Goal: Contribute content: Contribute content

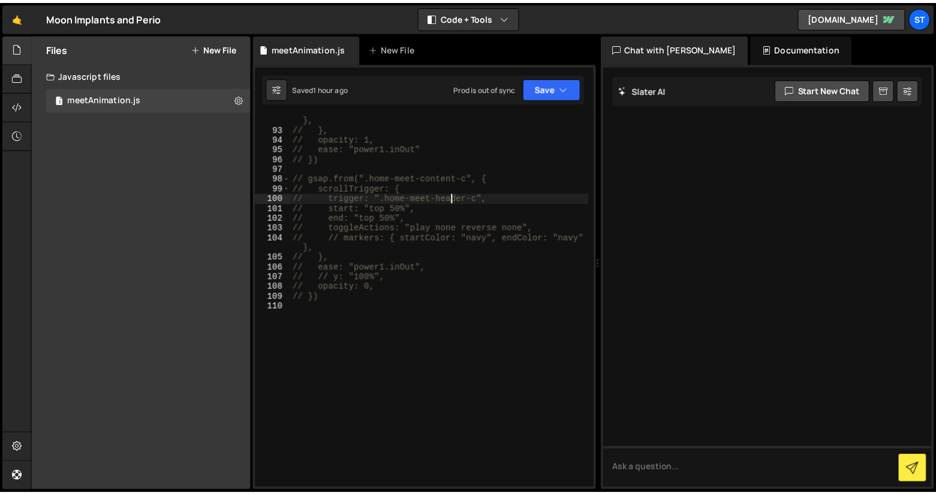
scroll to position [951, 0]
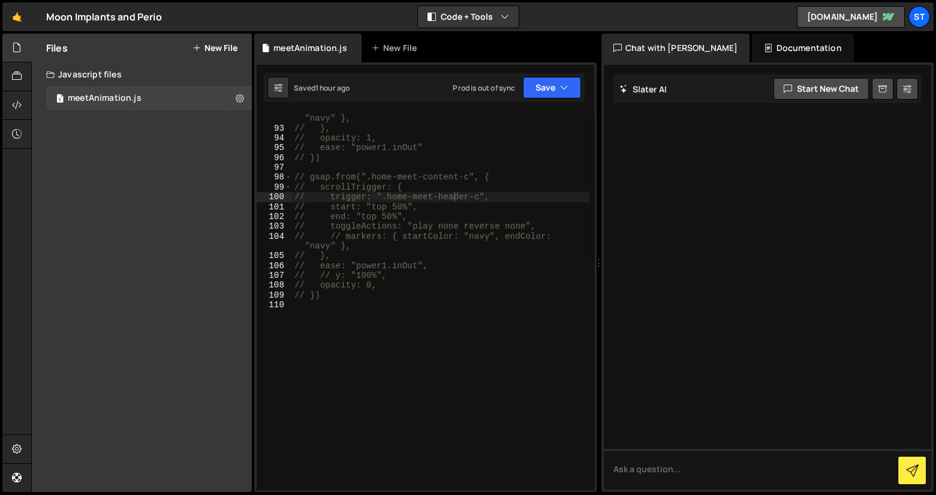
click at [205, 50] on button "New File" at bounding box center [215, 48] width 45 height 10
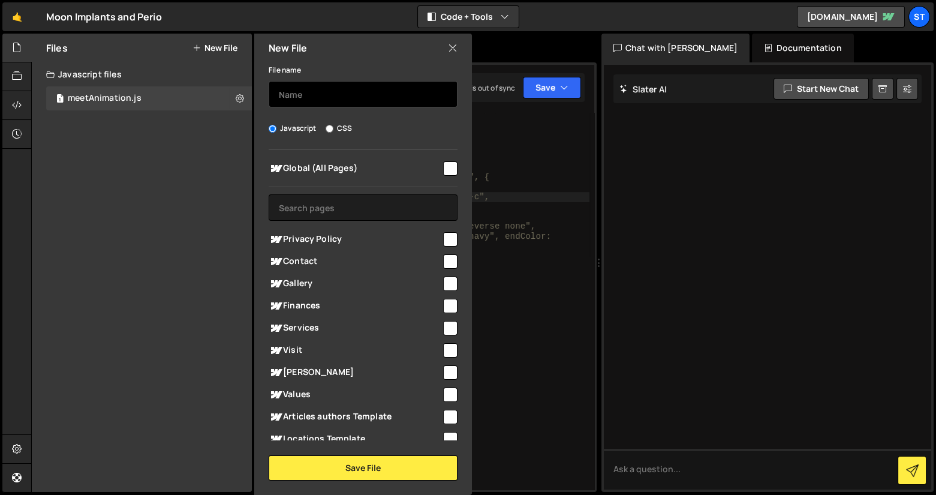
click at [328, 90] on input "text" at bounding box center [363, 94] width 189 height 26
type input "text animation"
click at [434, 172] on span "Global (All Pages)" at bounding box center [355, 168] width 173 height 14
checkbox input "true"
click at [360, 480] on div "New File File name text animation Javascript CSS Global (All Pages)" at bounding box center [362, 264] width 220 height 461
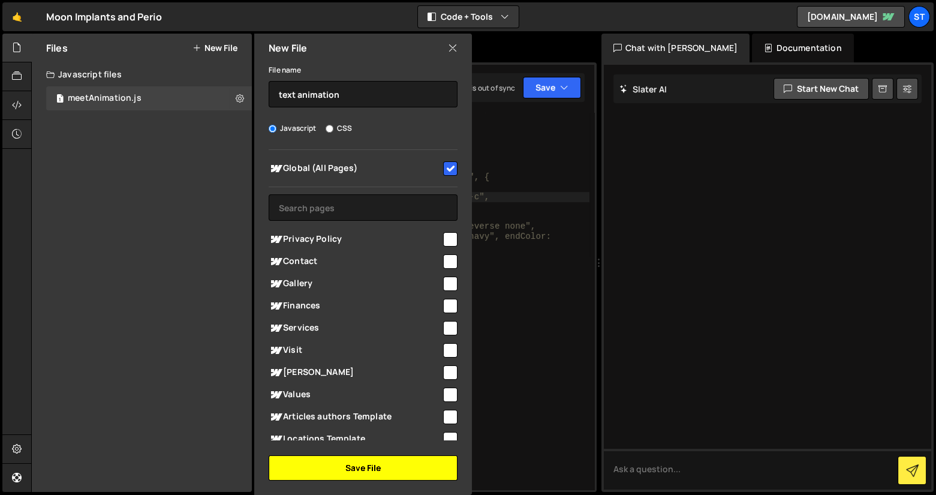
click at [353, 462] on button "Save File" at bounding box center [363, 467] width 189 height 25
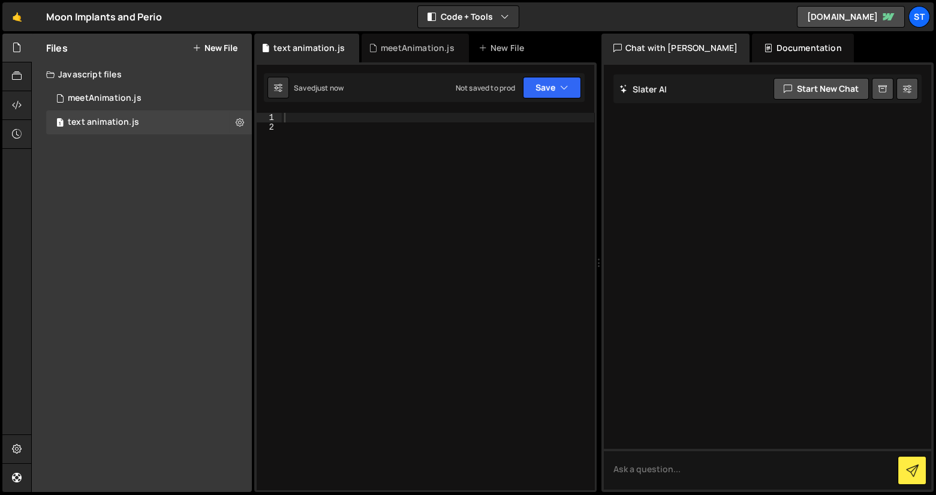
click at [417, 199] on div at bounding box center [438, 311] width 312 height 397
